Goal: Navigation & Orientation: Find specific page/section

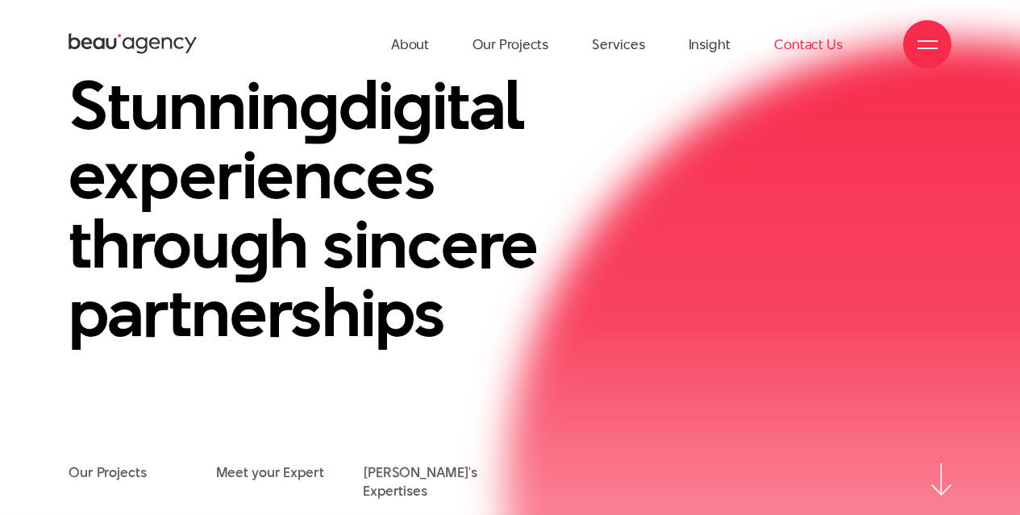
click at [801, 51] on link "Contact Us" at bounding box center [808, 44] width 69 height 89
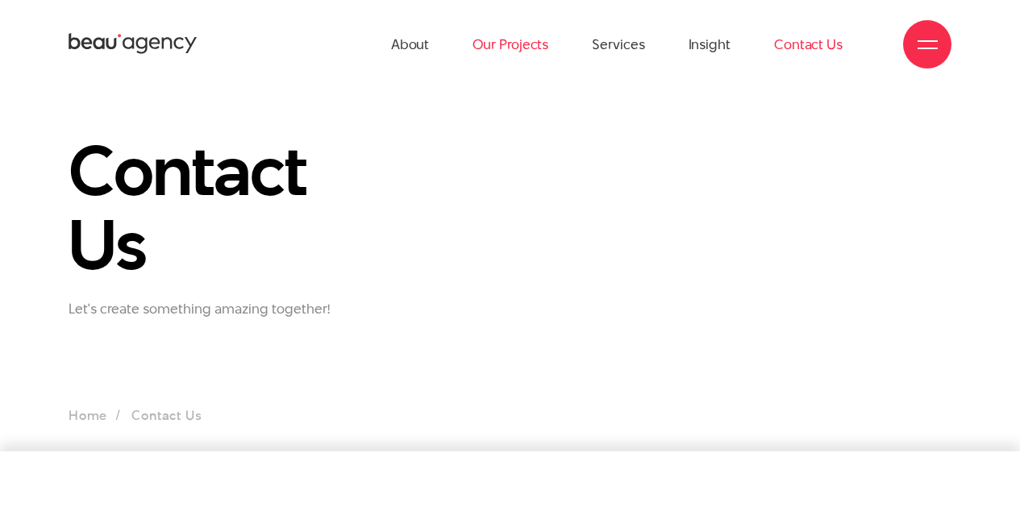
click at [506, 38] on link "Our Projects" at bounding box center [510, 44] width 76 height 89
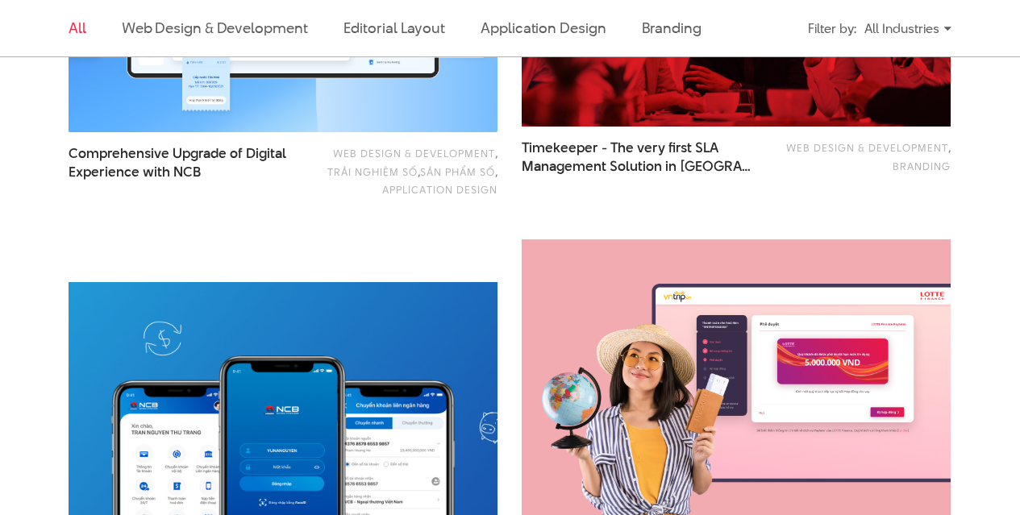
scroll to position [2741, 0]
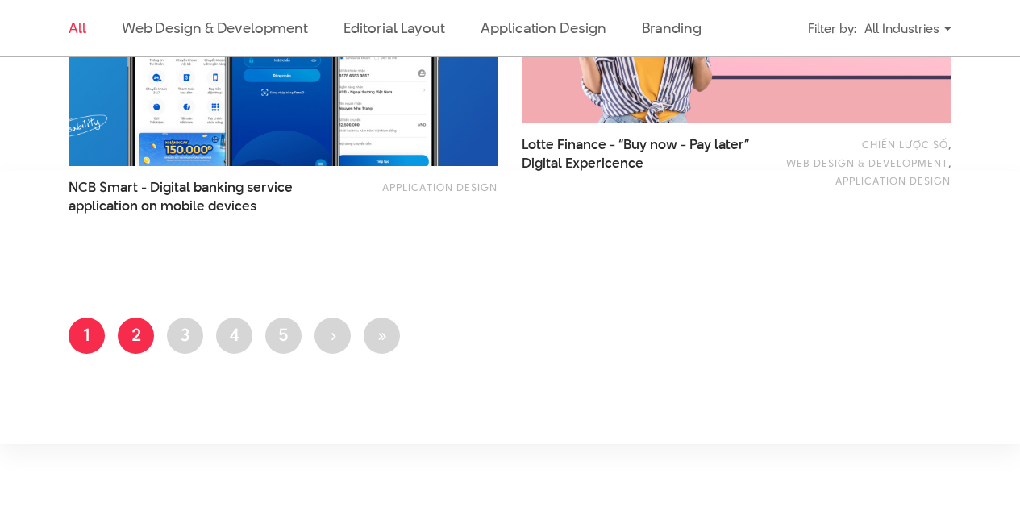
click at [147, 341] on link "Page 2" at bounding box center [136, 336] width 36 height 36
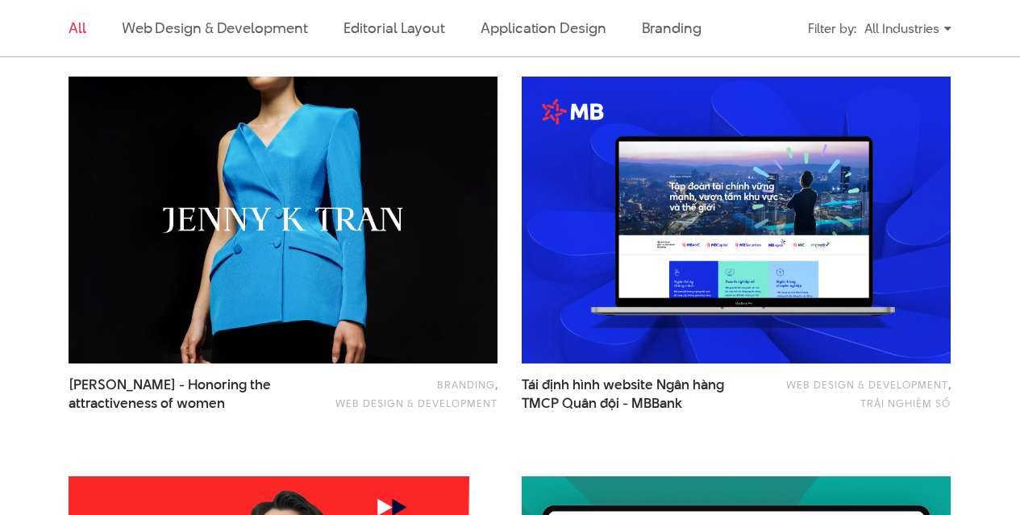
scroll to position [2096, 0]
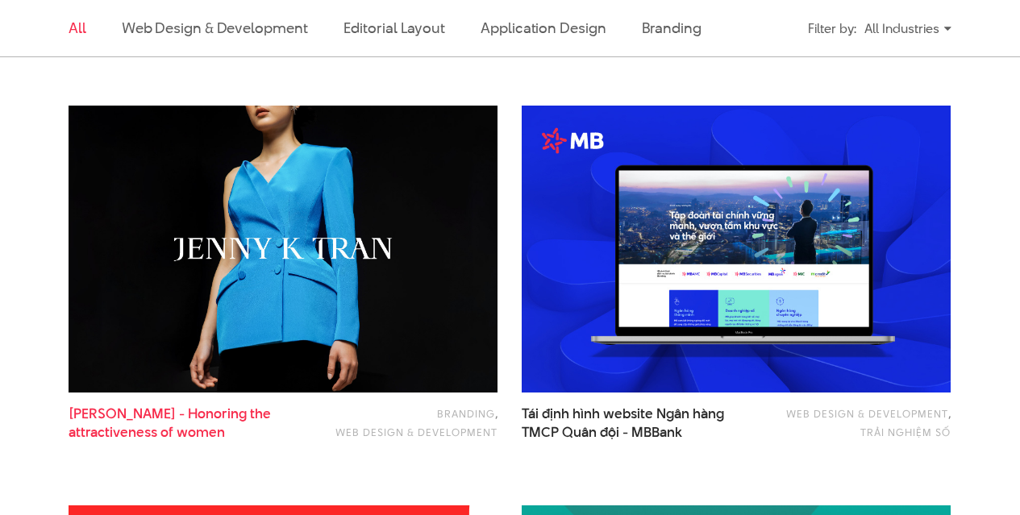
click at [169, 407] on div "Branding , Web Design & Development [PERSON_NAME] - Honoring the attractiveness…" at bounding box center [283, 277] width 429 height 343
click at [169, 409] on span "[PERSON_NAME] - Honoring the attractiveness of women" at bounding box center [187, 423] width 236 height 37
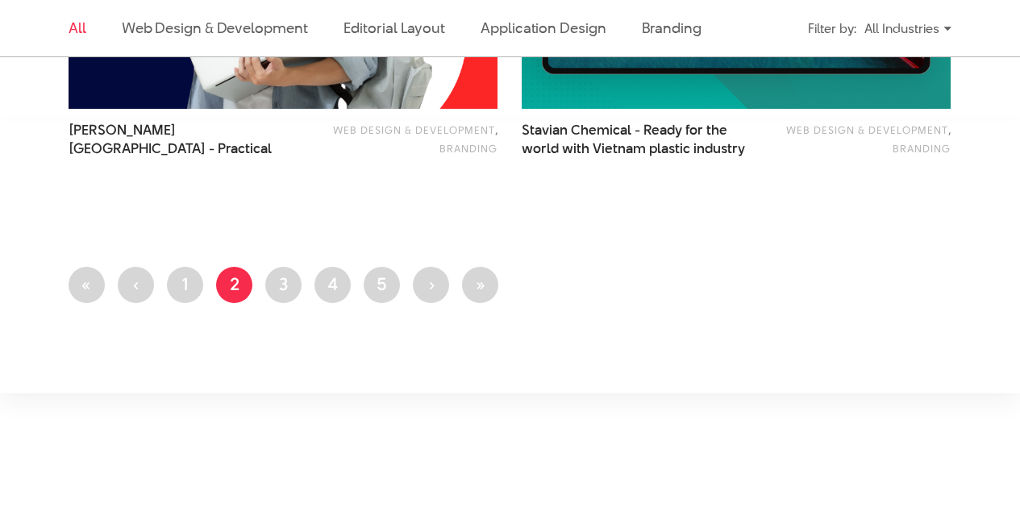
scroll to position [2822, 0]
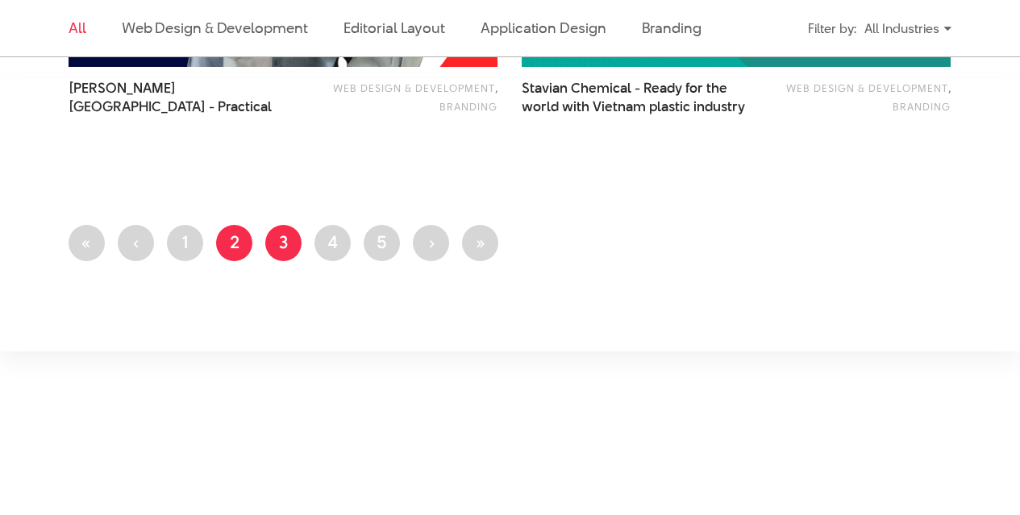
click at [288, 235] on link "Page 3" at bounding box center [283, 243] width 36 height 36
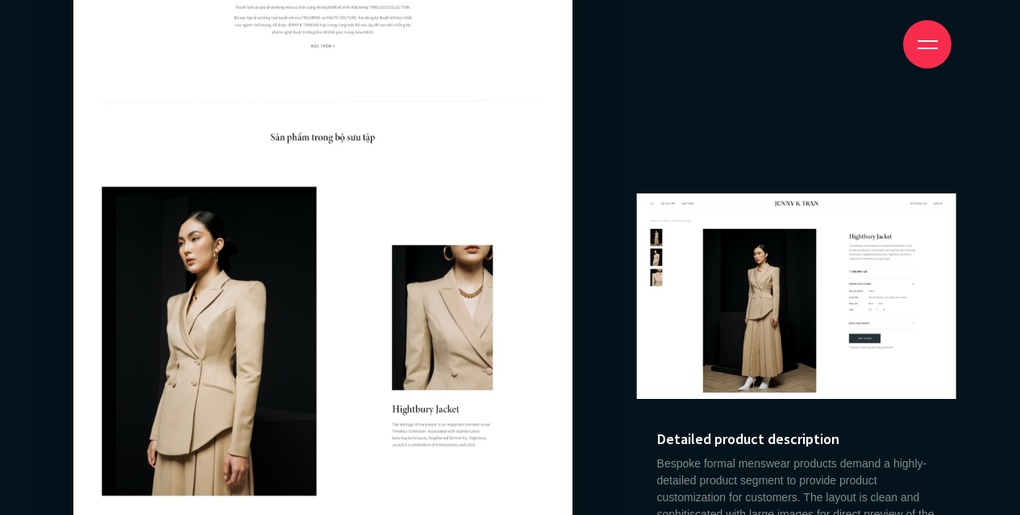
scroll to position [11448, 0]
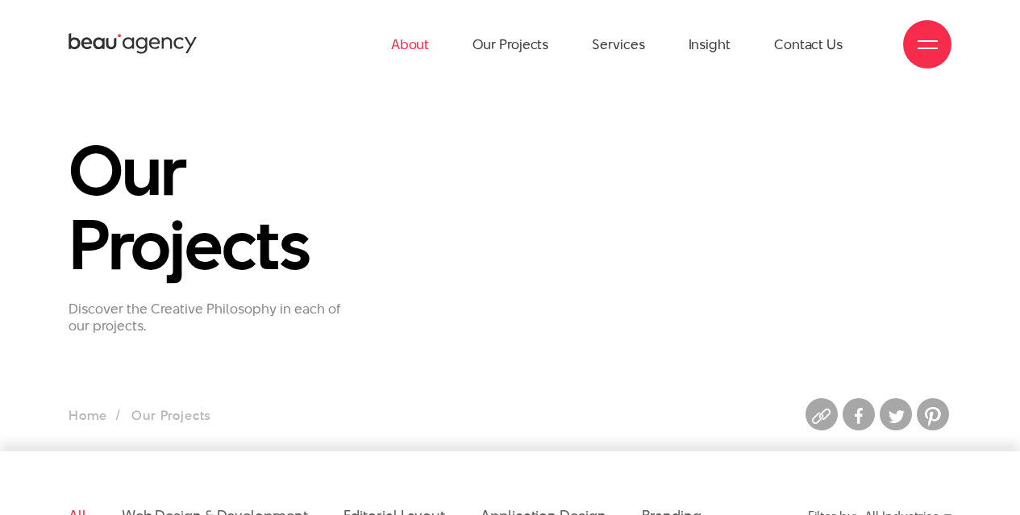
click at [406, 46] on link "About" at bounding box center [410, 44] width 39 height 89
click at [491, 44] on link "Our Projects" at bounding box center [510, 44] width 76 height 89
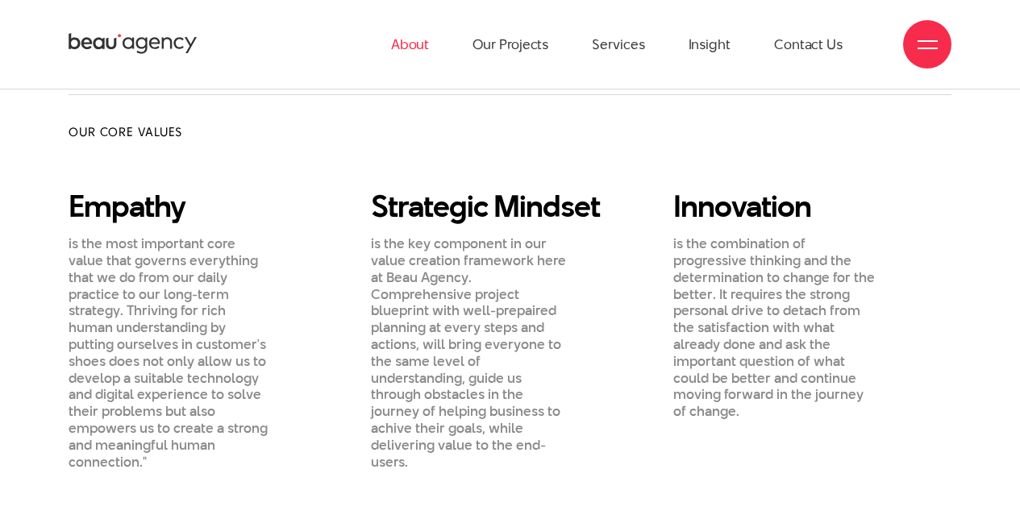
scroll to position [726, 0]
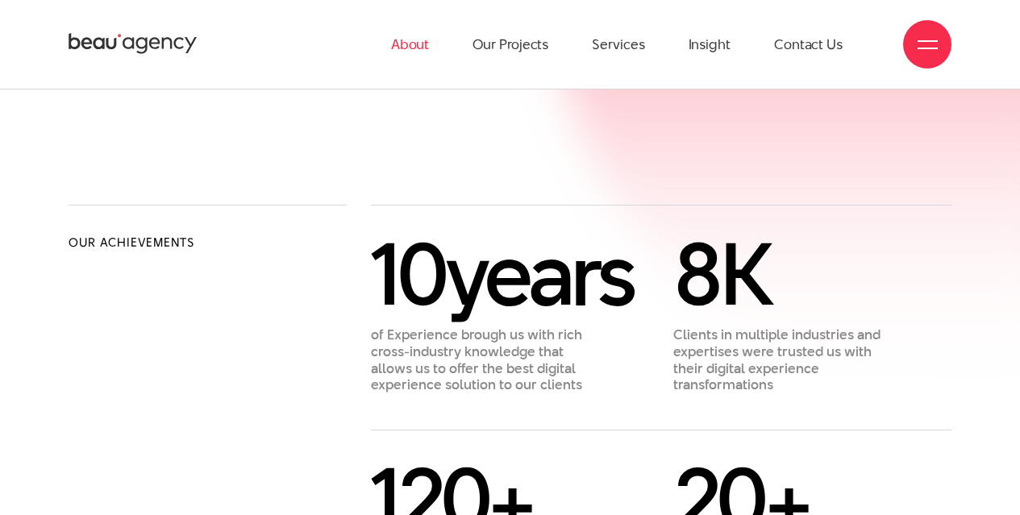
click at [928, 47] on div at bounding box center [927, 45] width 20 height 20
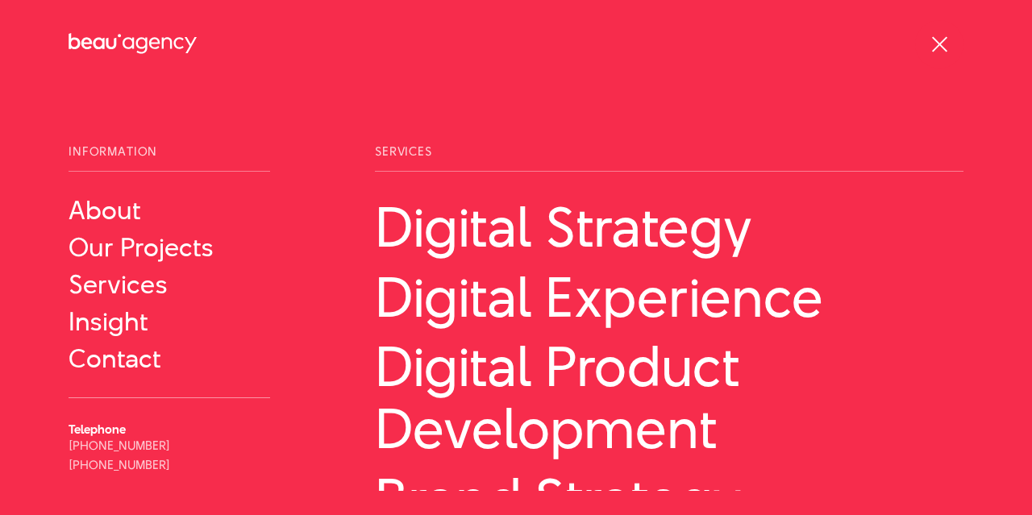
click at [942, 51] on div at bounding box center [940, 45] width 20 height 20
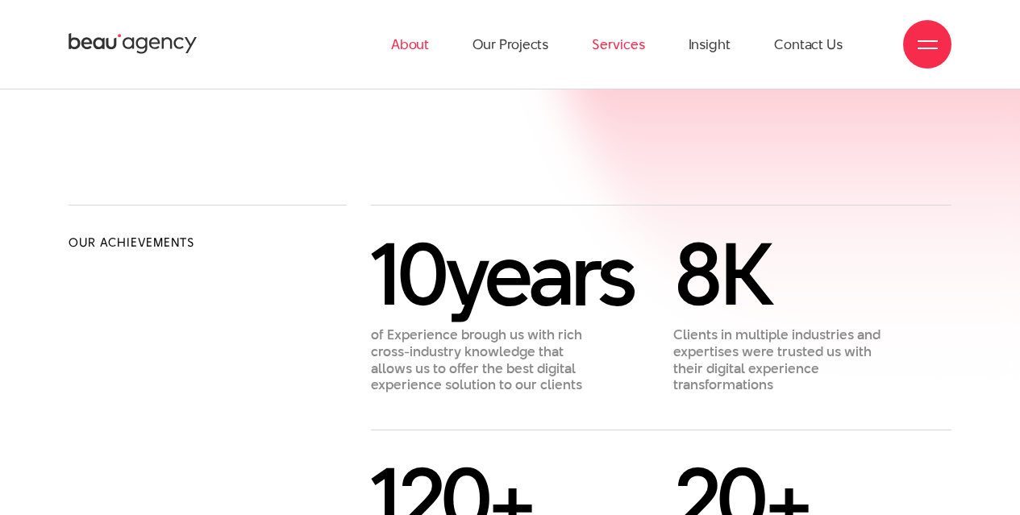
click at [610, 33] on link "Services" at bounding box center [618, 44] width 52 height 89
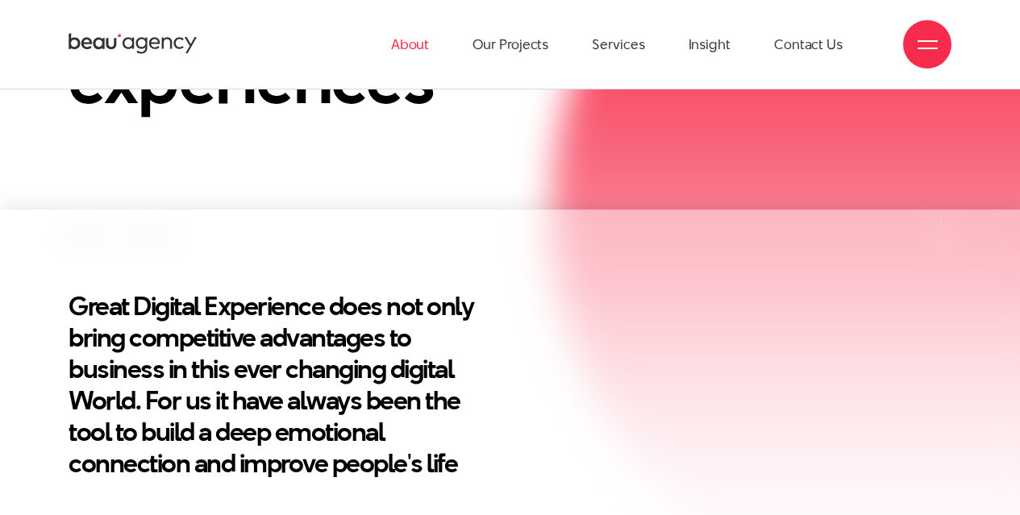
scroll to position [0, 0]
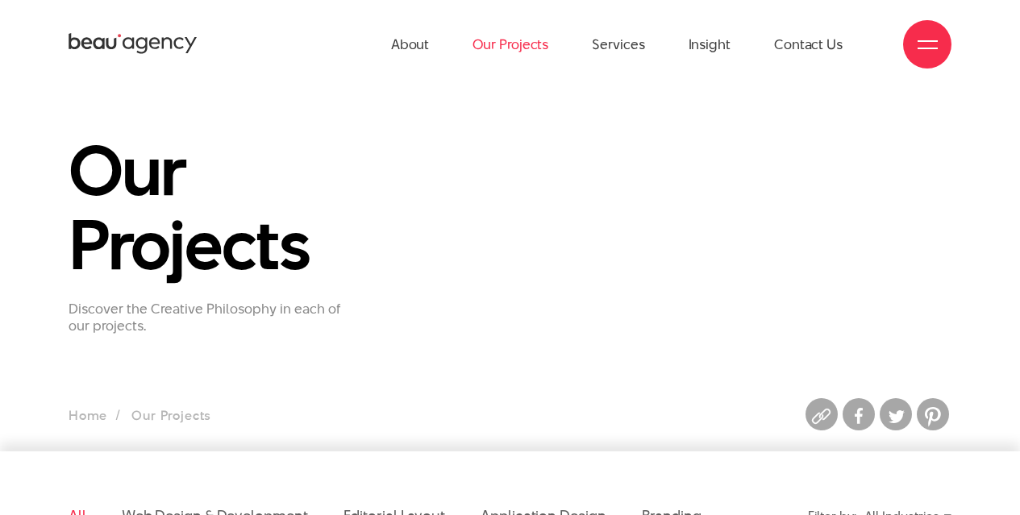
click at [148, 43] on icon at bounding box center [133, 43] width 129 height 25
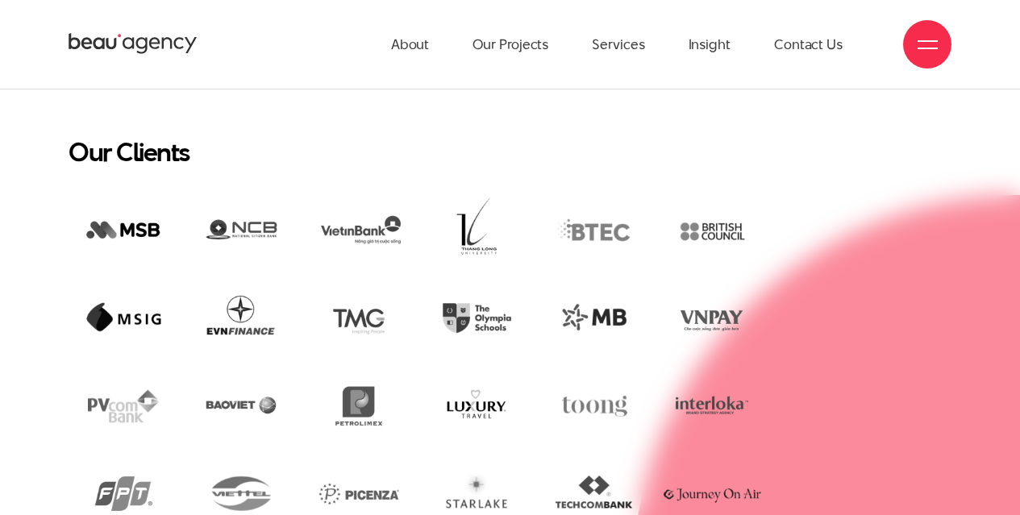
scroll to position [2822, 0]
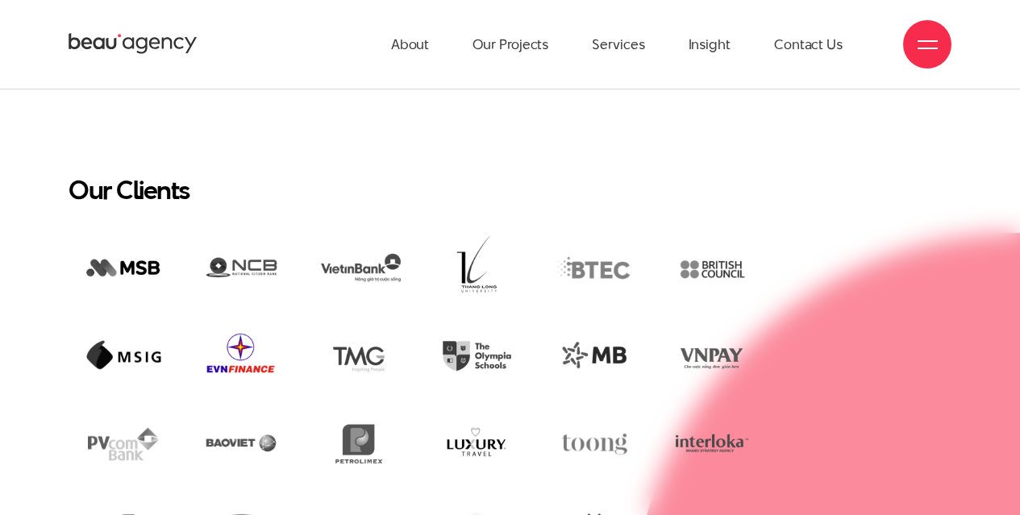
click at [237, 319] on img at bounding box center [241, 356] width 110 height 74
click at [240, 239] on img at bounding box center [241, 268] width 110 height 75
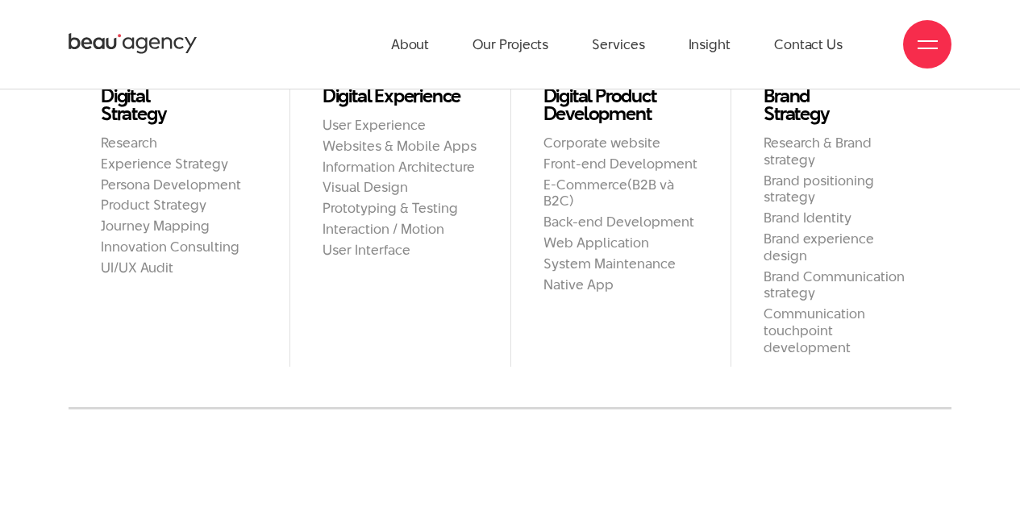
scroll to position [1129, 0]
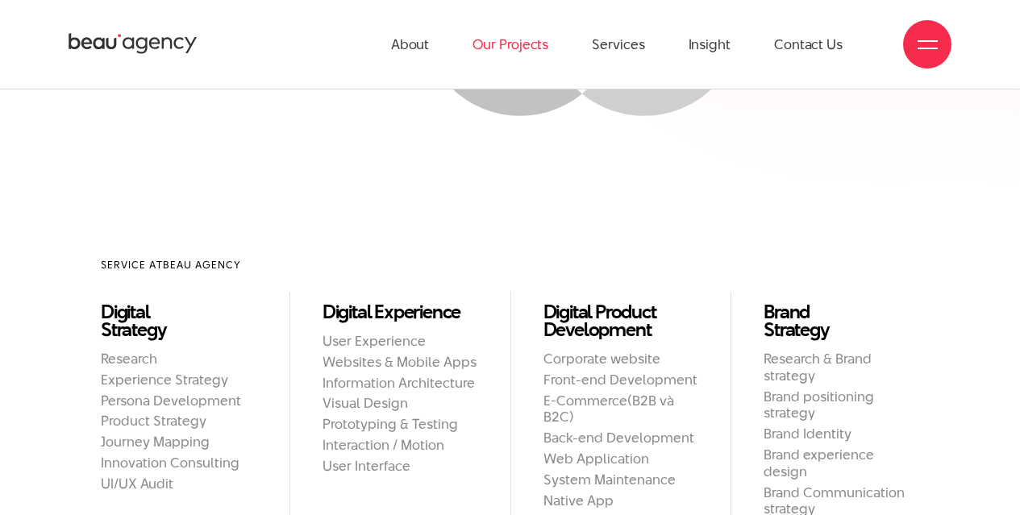
click at [503, 49] on link "Our Projects" at bounding box center [510, 44] width 76 height 89
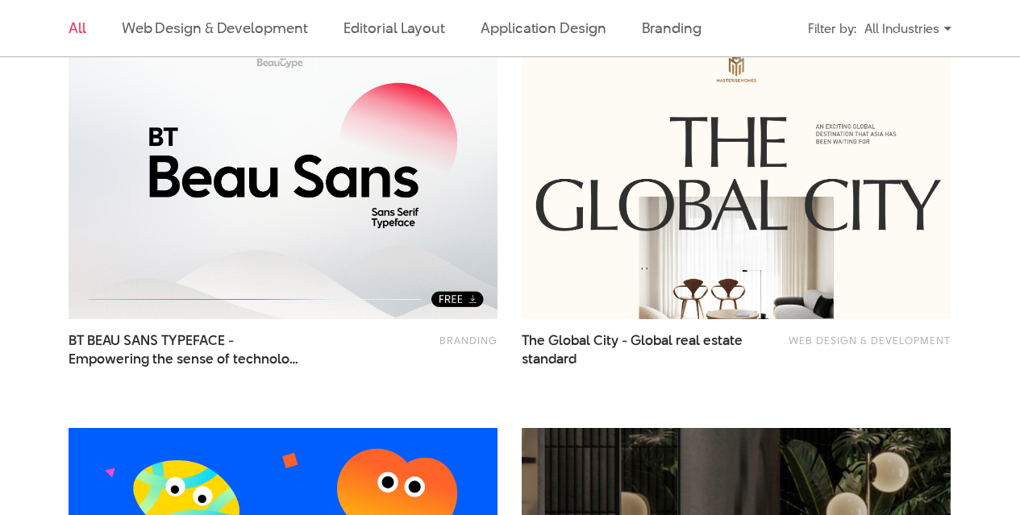
scroll to position [564, 0]
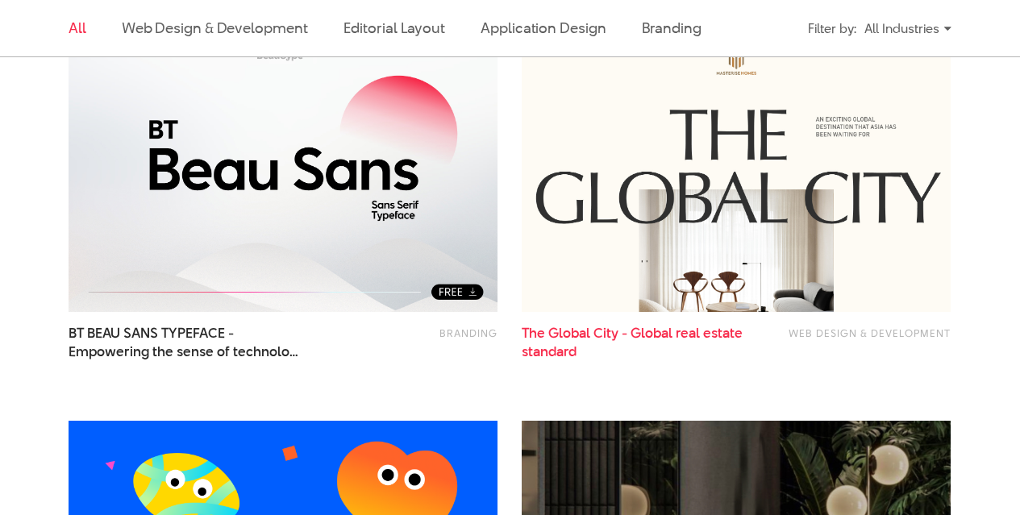
click at [584, 334] on span "The Global City - Global real estate standard" at bounding box center [640, 342] width 236 height 37
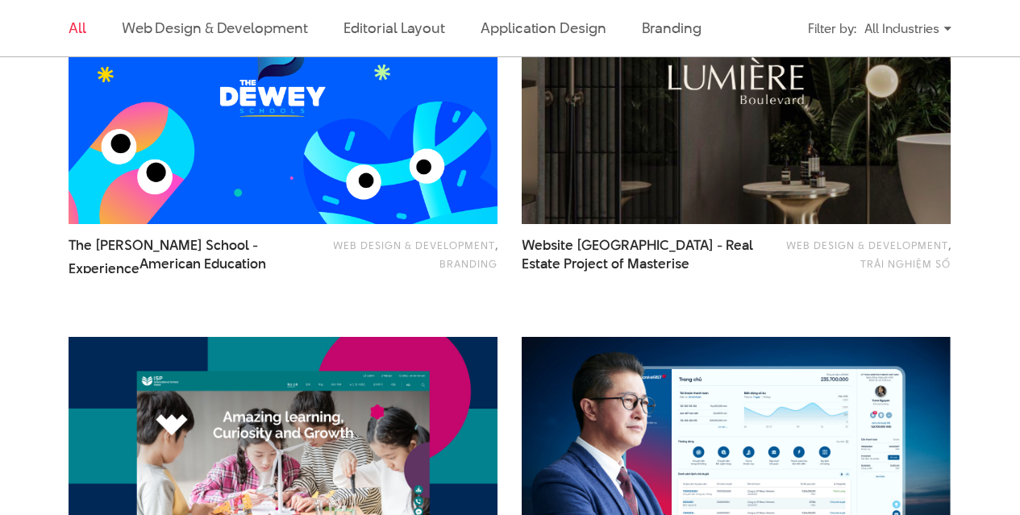
scroll to position [1371, 0]
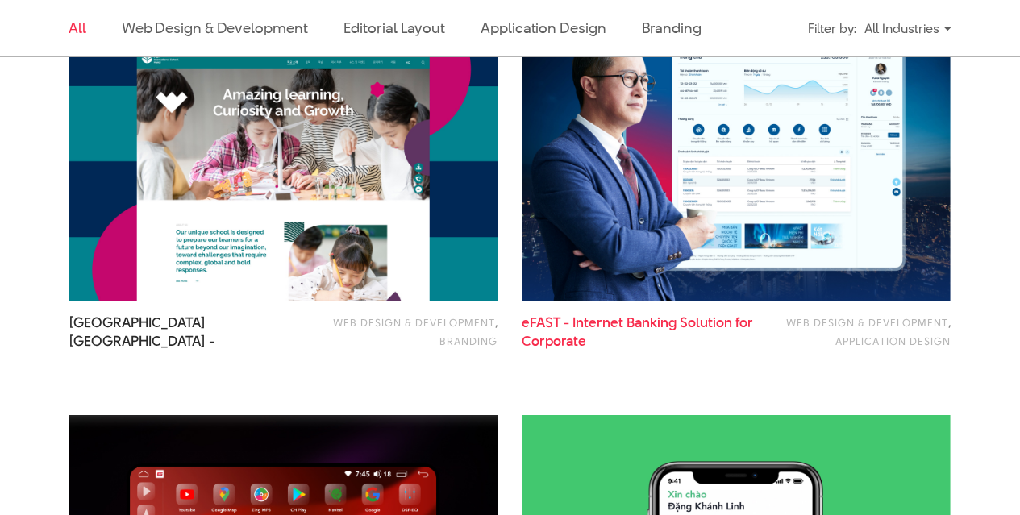
click at [599, 327] on span "eFAST - Internet Banking Solution for Corporate" at bounding box center [640, 332] width 236 height 37
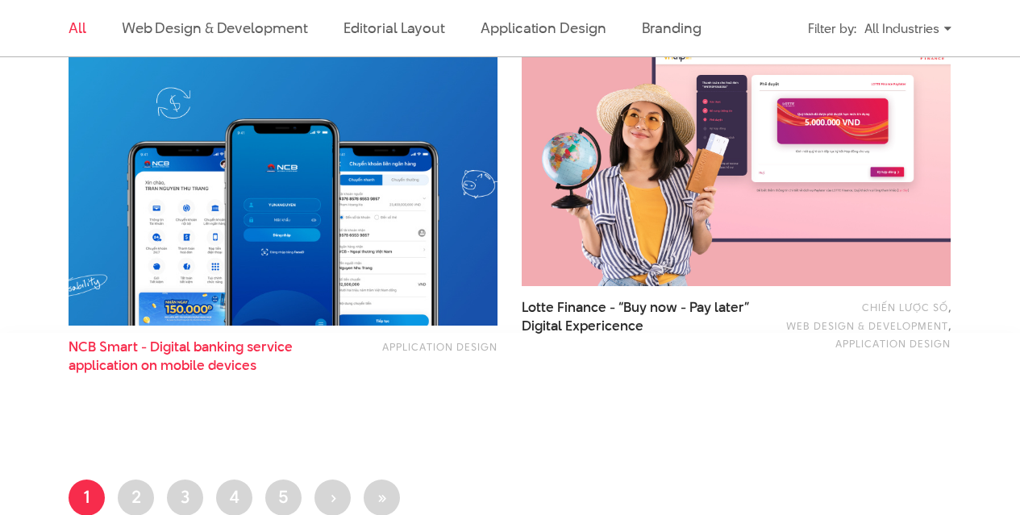
scroll to position [2661, 0]
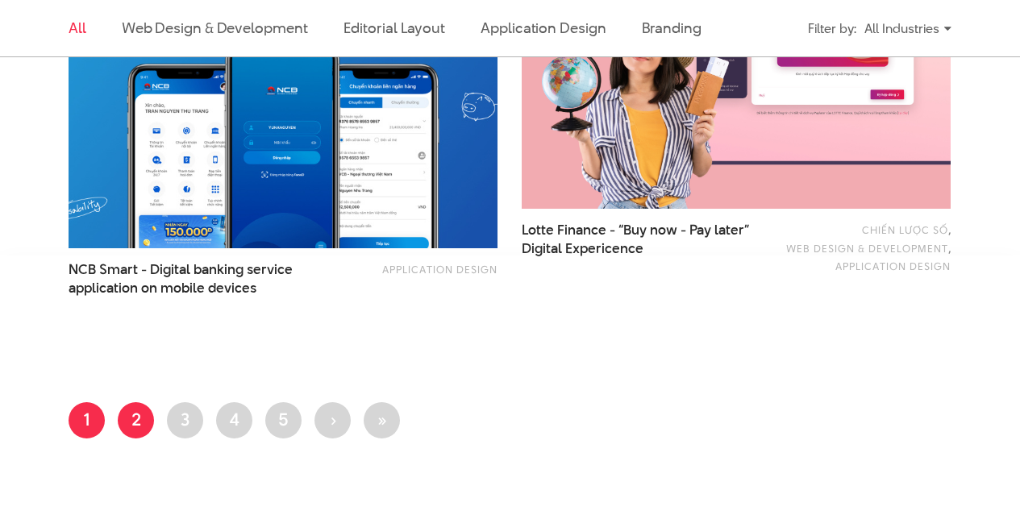
click at [136, 418] on link "Page 2" at bounding box center [136, 420] width 36 height 36
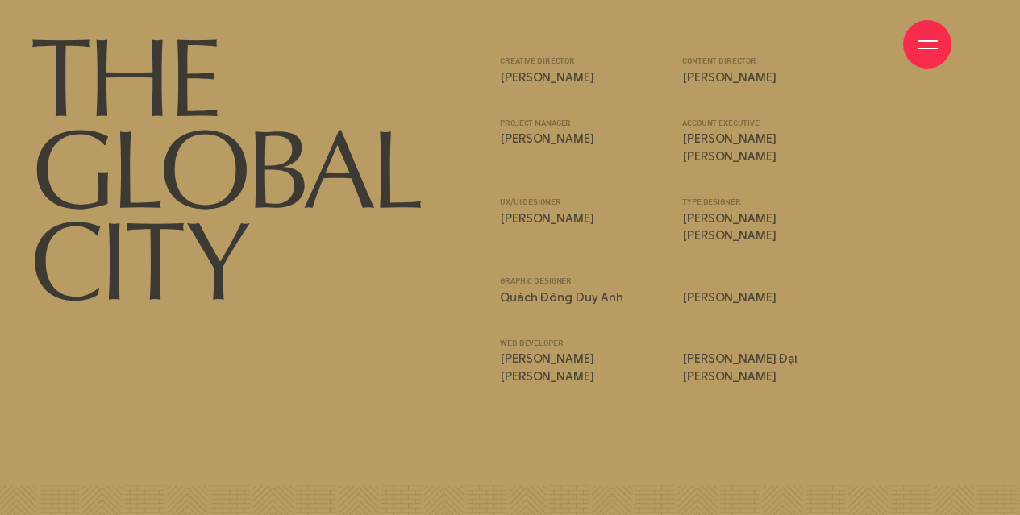
scroll to position [16037, 0]
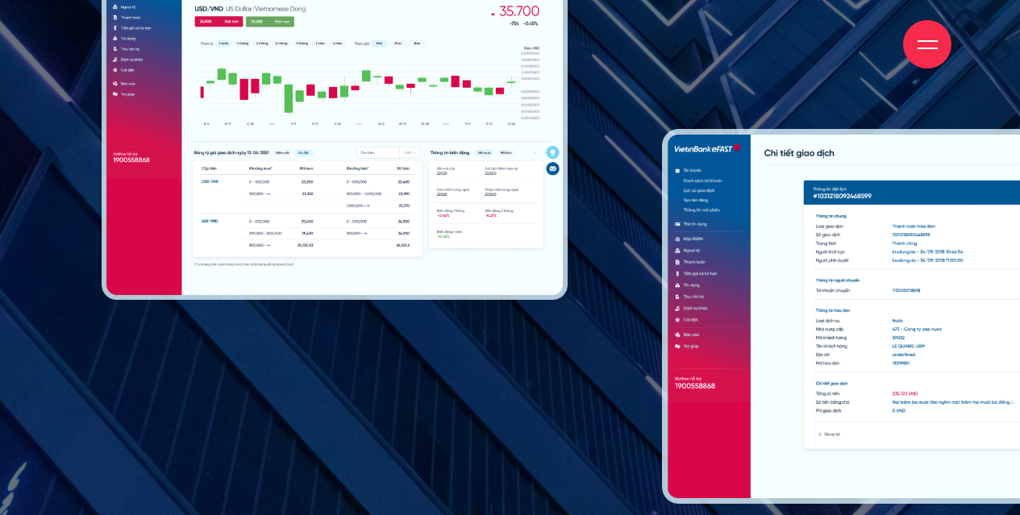
scroll to position [10884, 0]
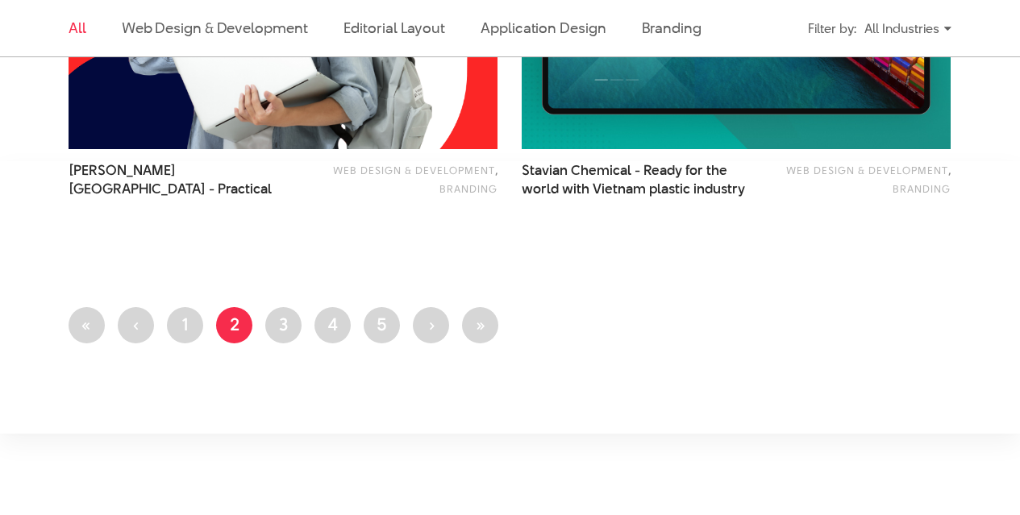
scroll to position [2741, 0]
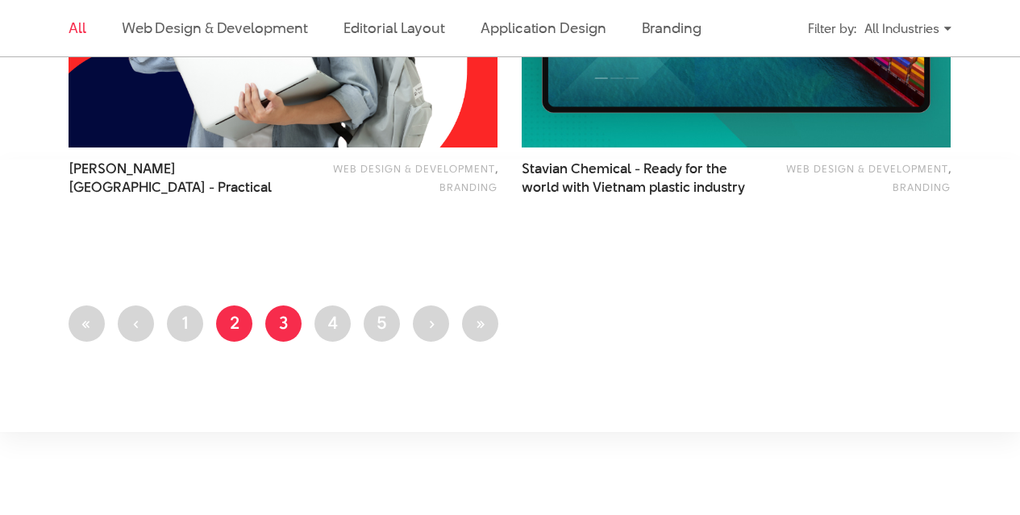
click at [281, 330] on link "Page 3" at bounding box center [283, 324] width 36 height 36
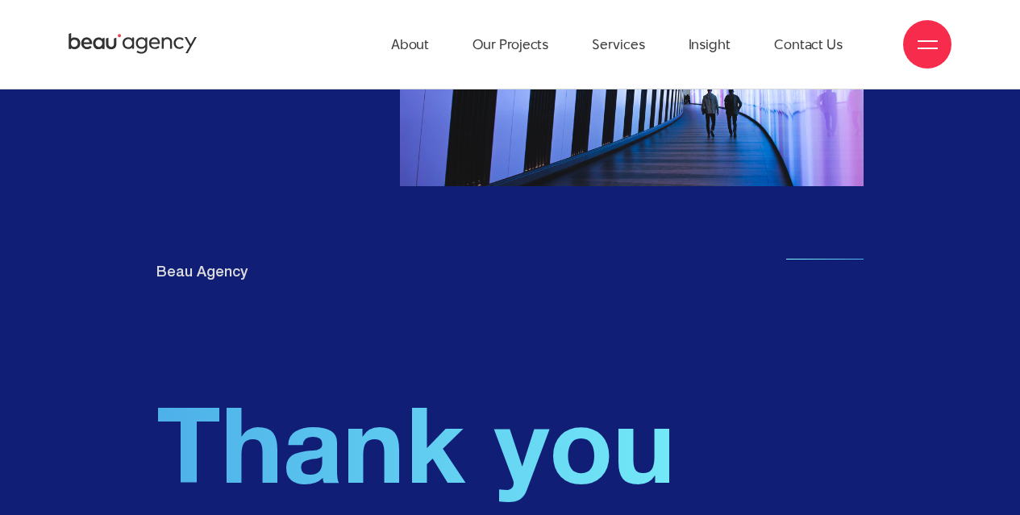
scroll to position [11888, 0]
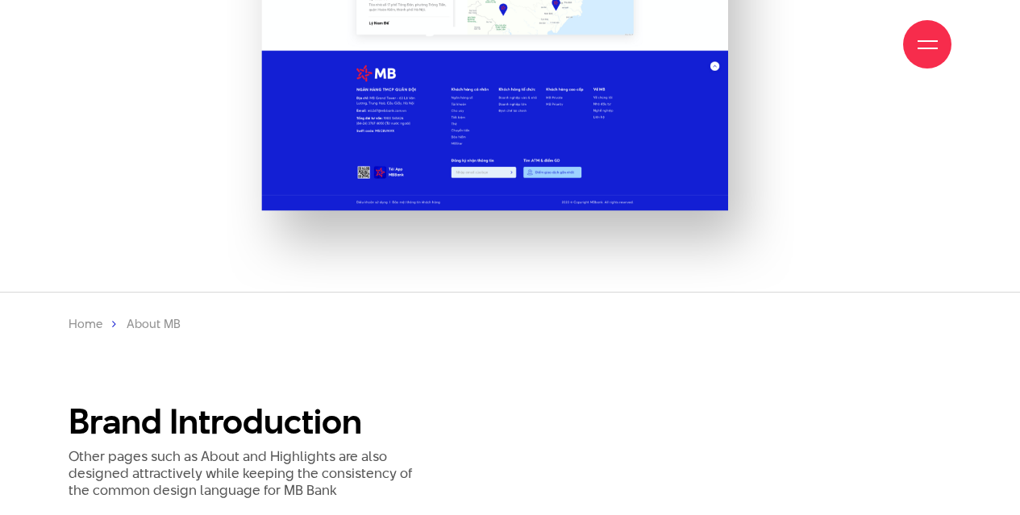
scroll to position [6772, 0]
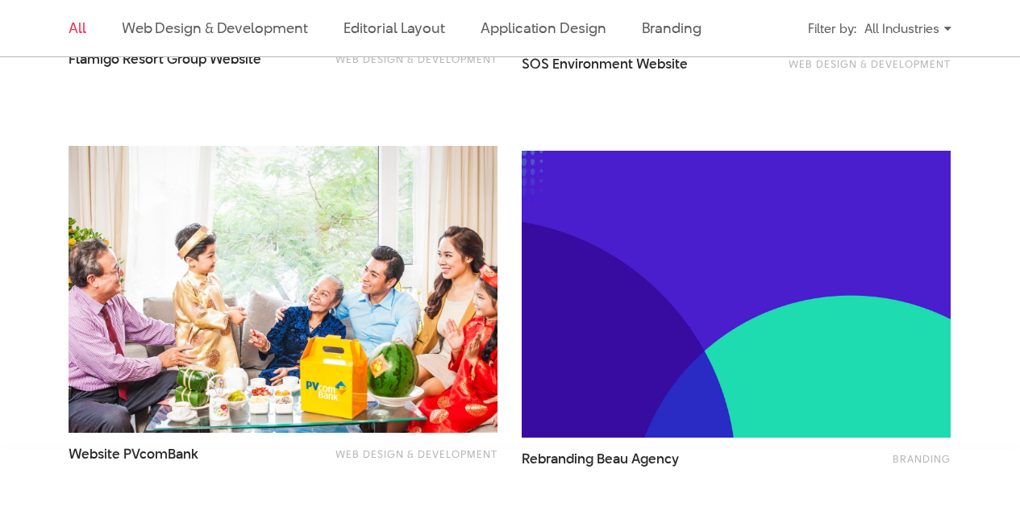
scroll to position [2580, 0]
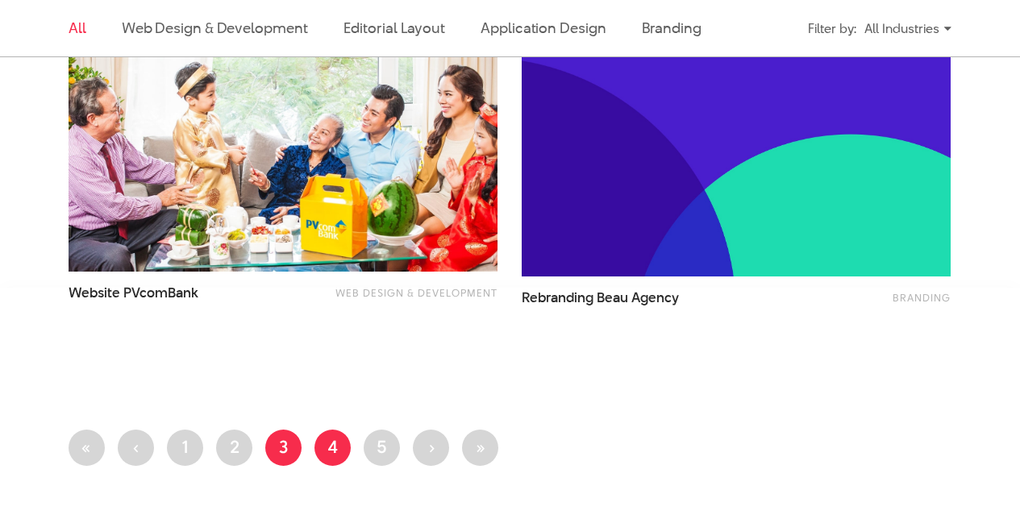
click at [331, 452] on link "Page 4" at bounding box center [332, 448] width 36 height 36
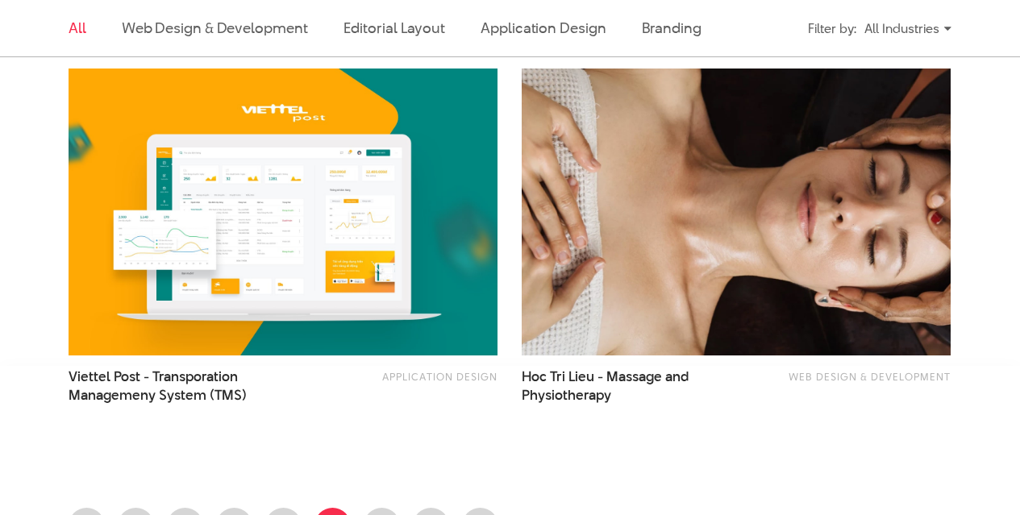
scroll to position [2580, 0]
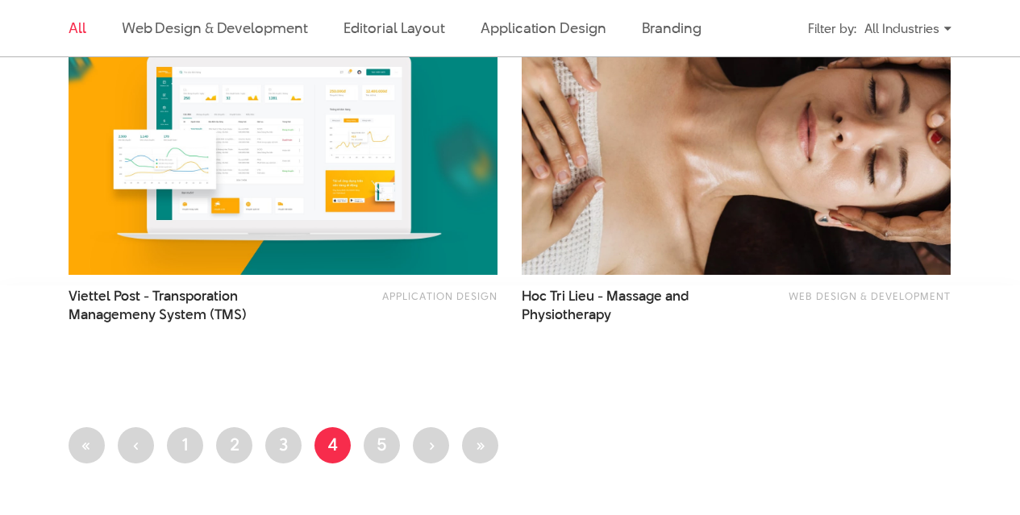
click at [405, 447] on ul "First page « Previous page ‹ Page 1 Page 2 Page 3 Current page 4 Page 5 Next pa…" at bounding box center [510, 450] width 883 height 46
click at [389, 445] on link "Page 5" at bounding box center [382, 445] width 36 height 36
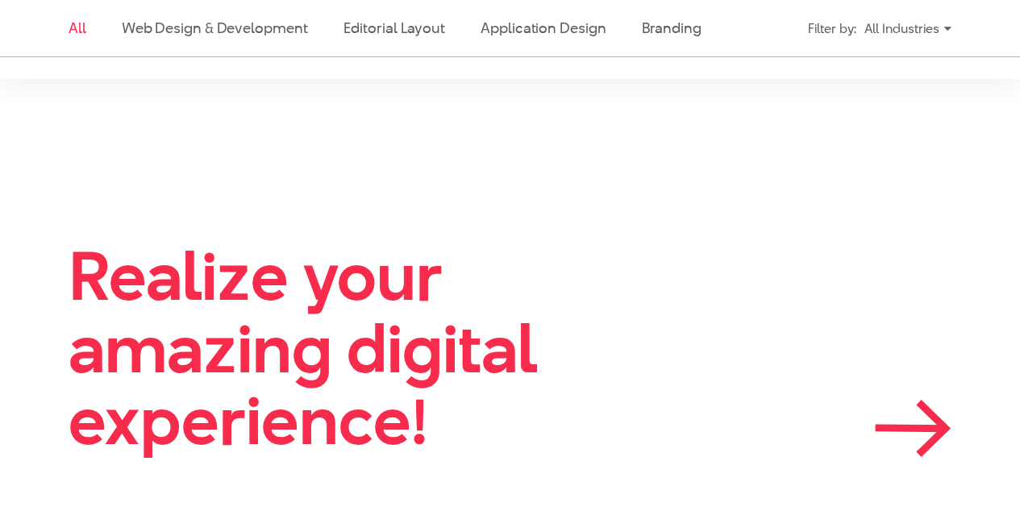
scroll to position [1371, 0]
